Goal: Information Seeking & Learning: Learn about a topic

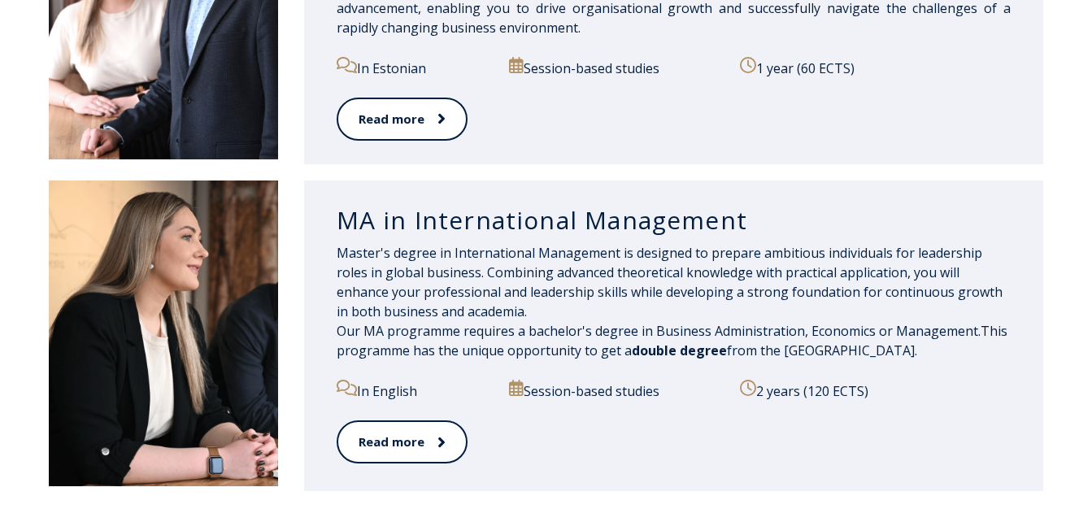
scroll to position [1789, 0]
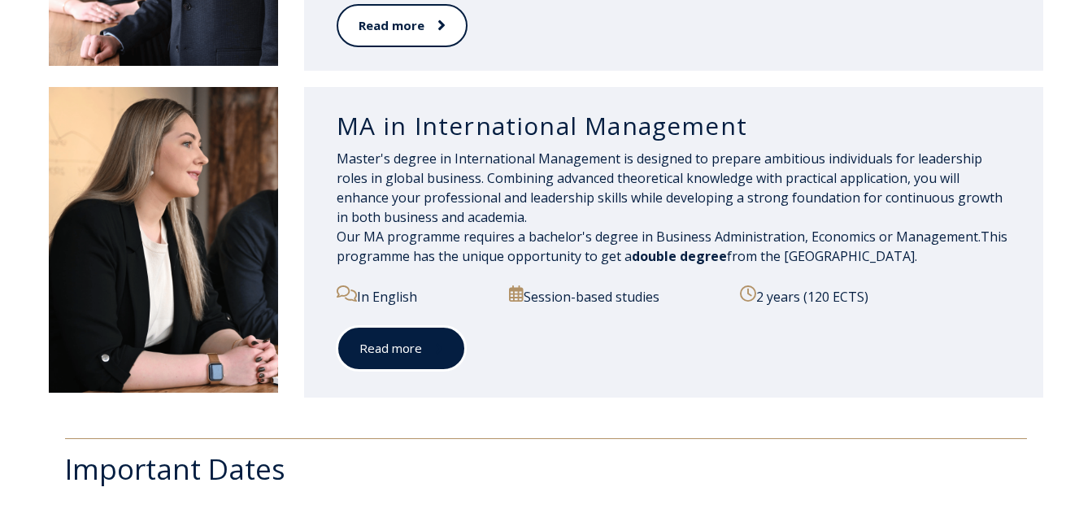
click at [392, 346] on link "Read more" at bounding box center [401, 348] width 129 height 45
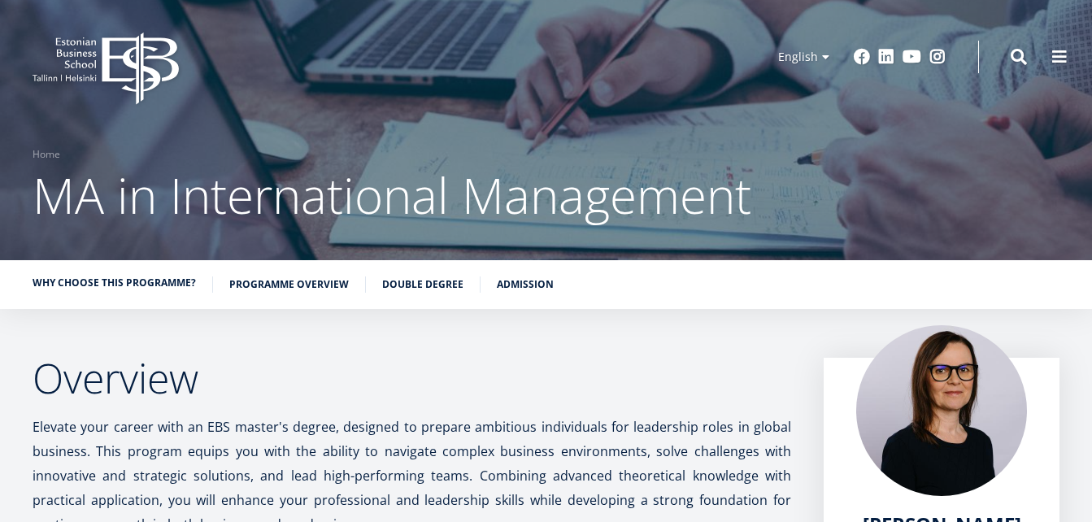
click at [155, 284] on link "Why choose this programme?" at bounding box center [114, 283] width 163 height 16
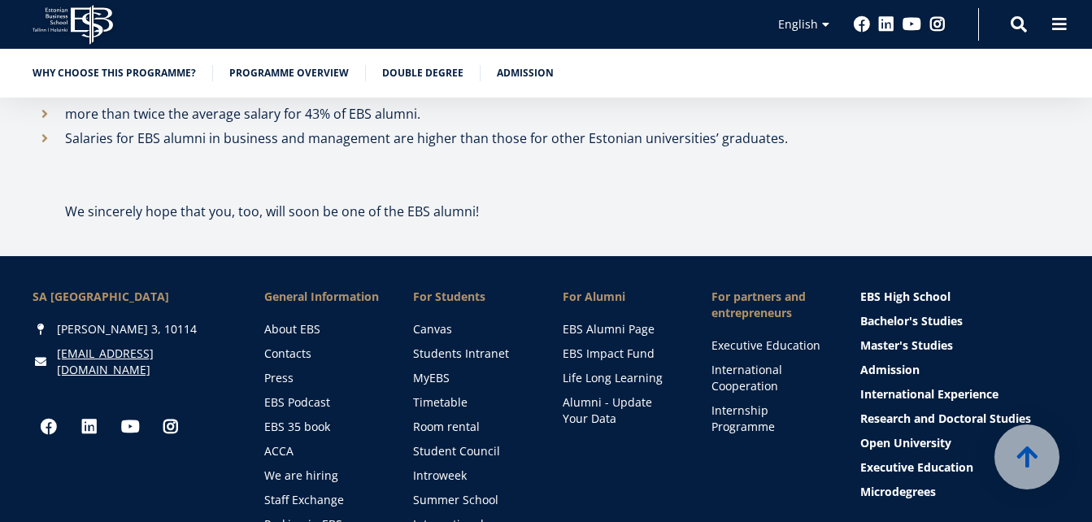
scroll to position [9176, 0]
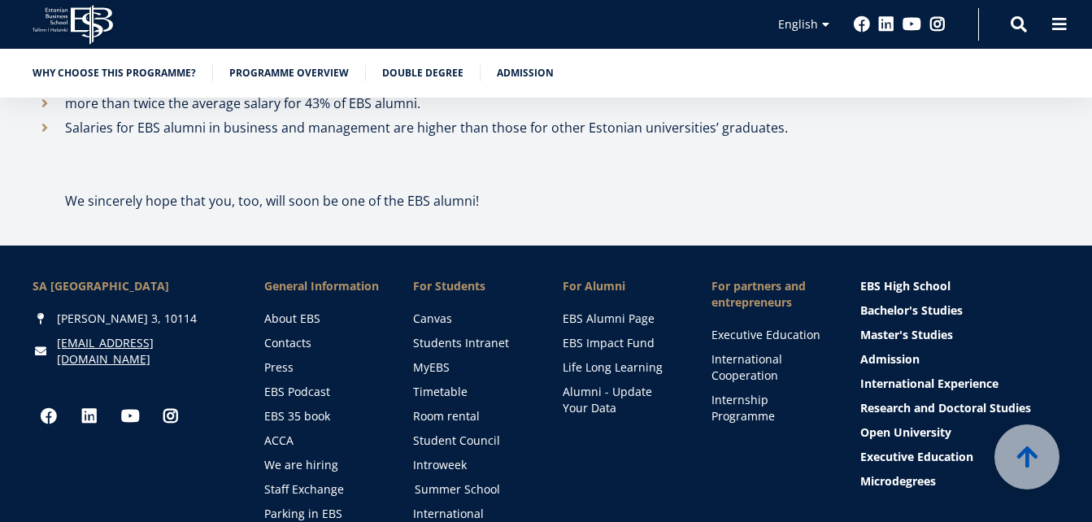
click at [458, 481] on link "Summer School" at bounding box center [473, 489] width 116 height 16
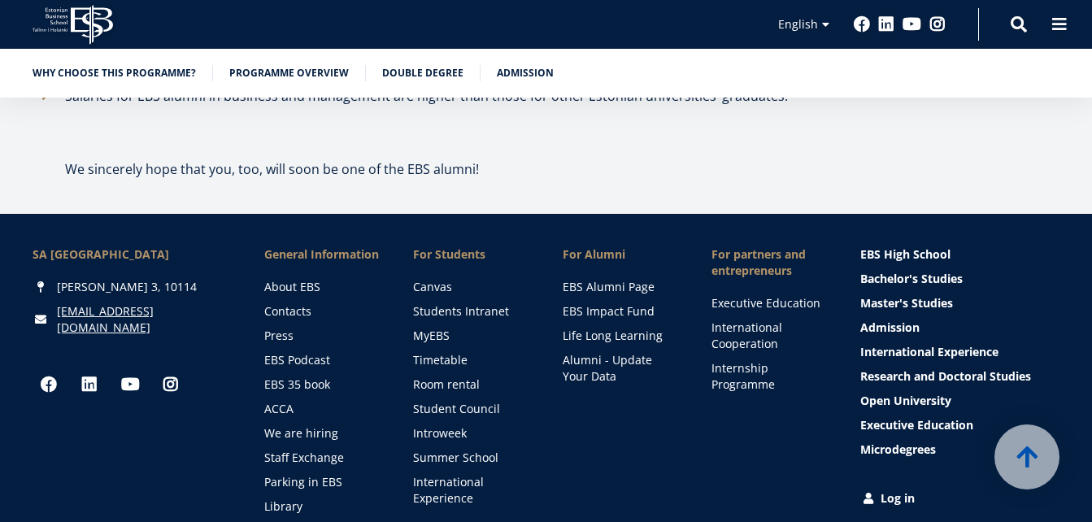
scroll to position [9241, 0]
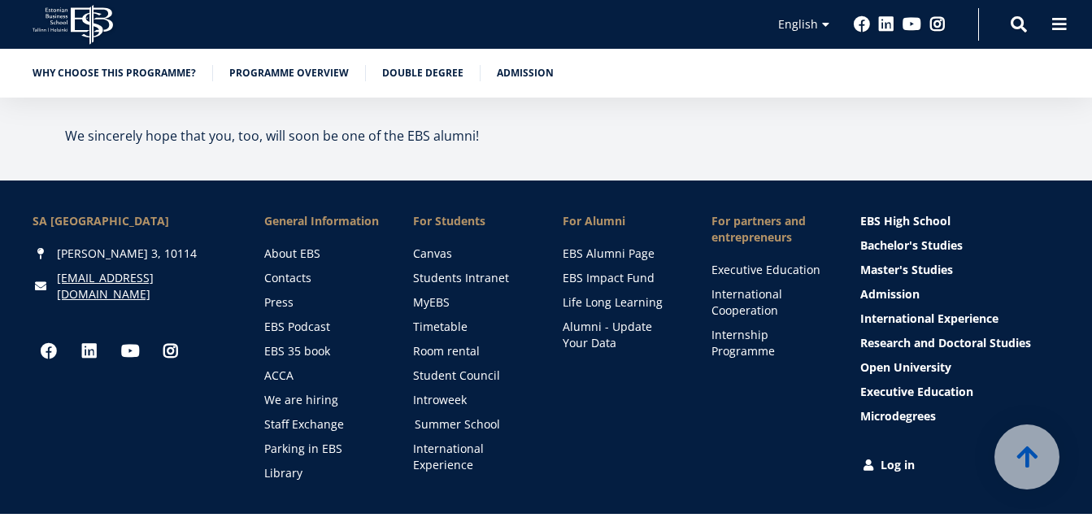
click at [447, 416] on link "Summer School" at bounding box center [473, 424] width 116 height 16
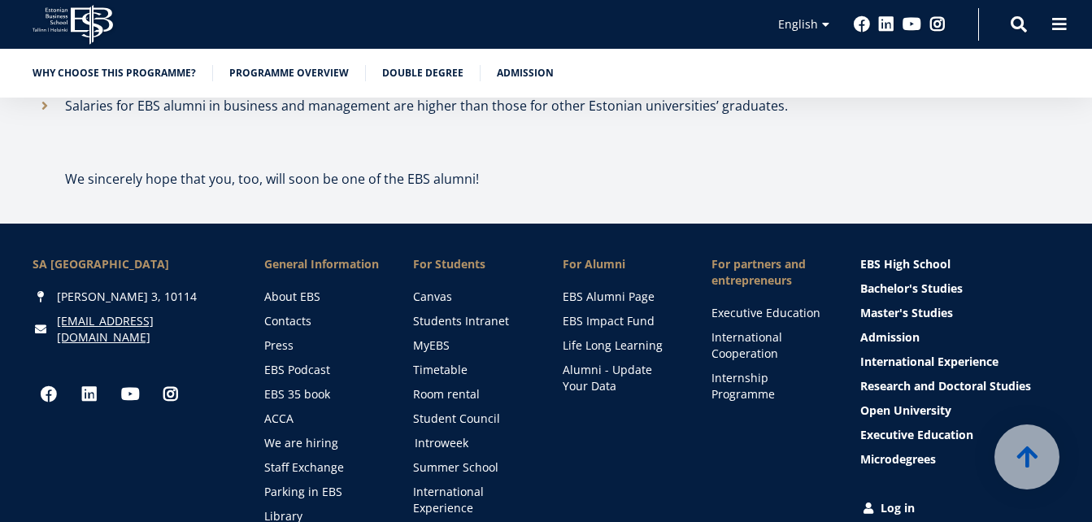
scroll to position [9114, 0]
